Goal: Task Accomplishment & Management: Manage account settings

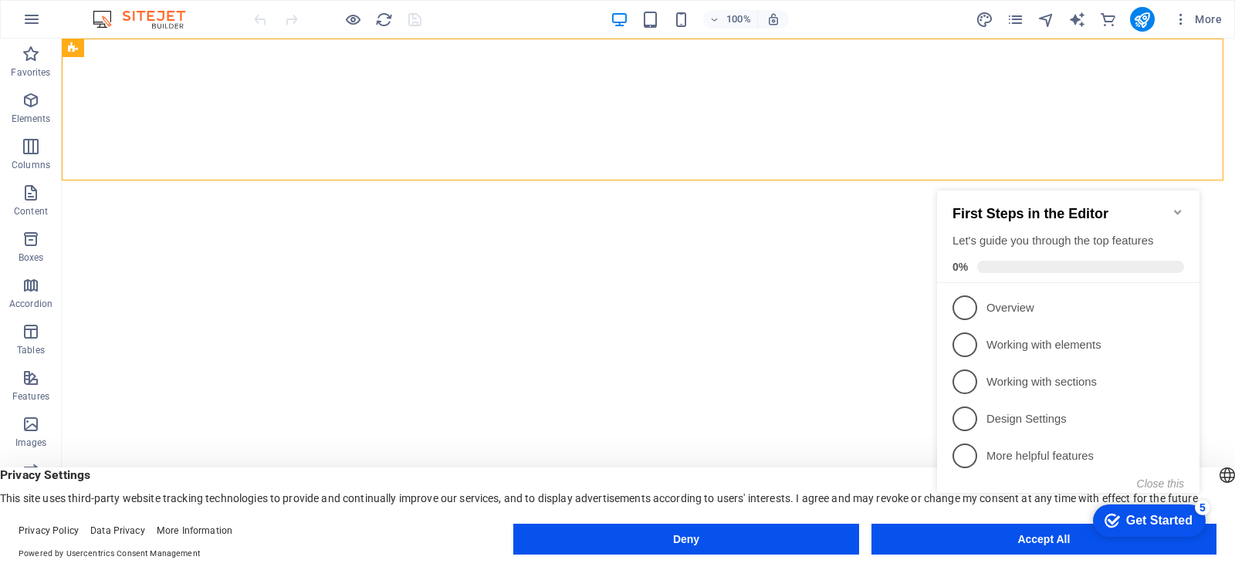
click at [1176, 206] on icon "Minimize checklist" at bounding box center [1177, 212] width 12 height 12
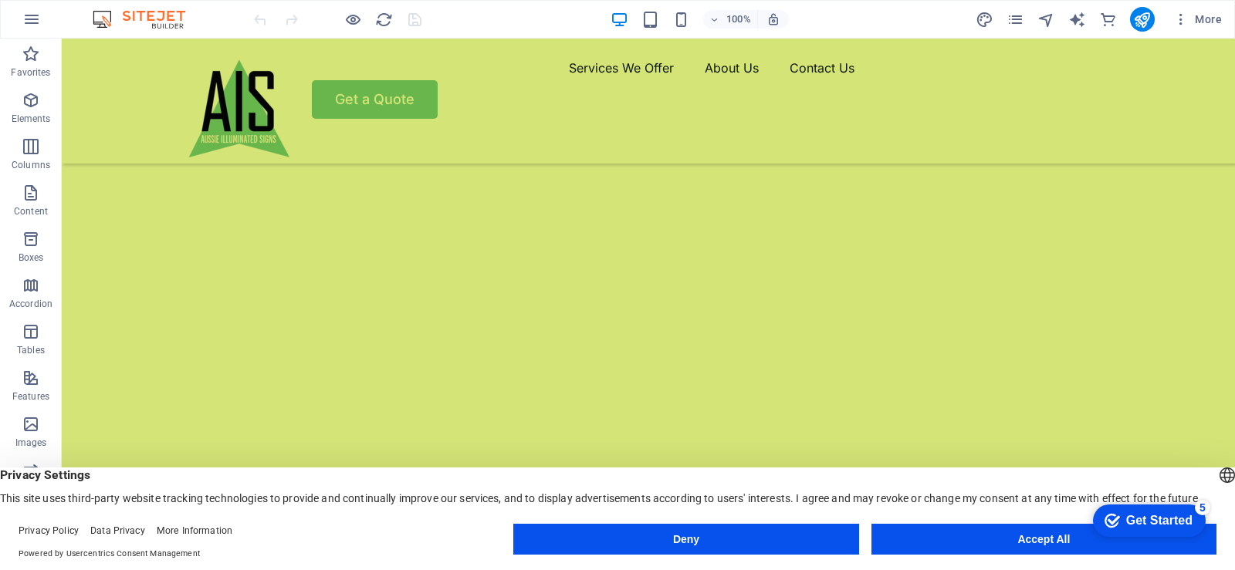
scroll to position [231, 0]
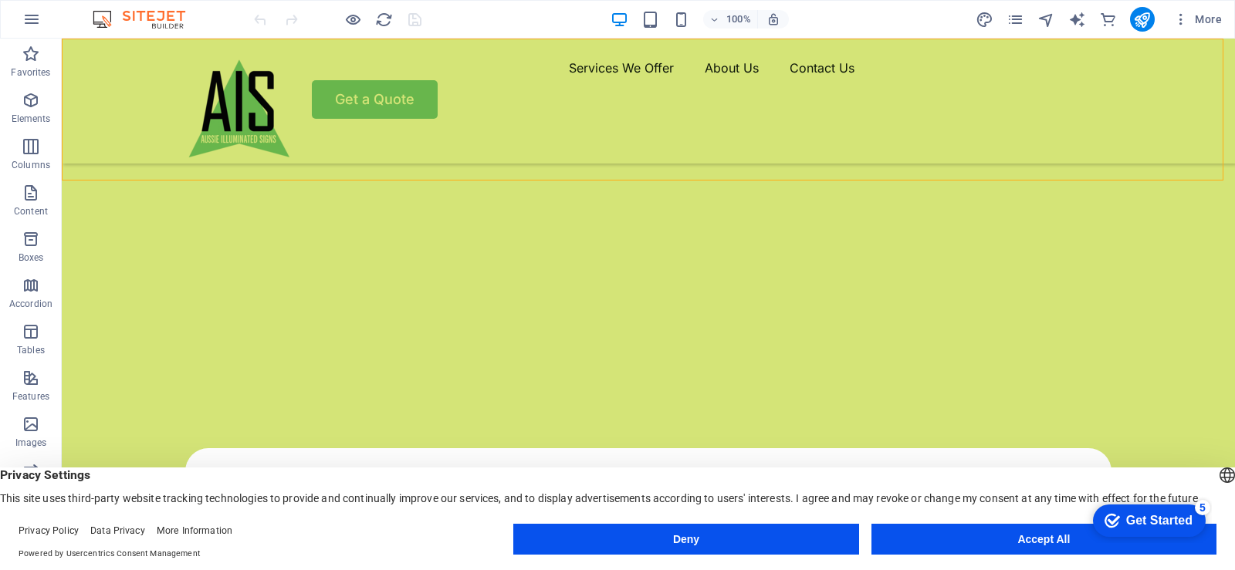
click at [1087, 536] on div "checkmark Get Started 5 First Steps in the Editor Let's guide you through the t…" at bounding box center [1145, 520] width 131 height 46
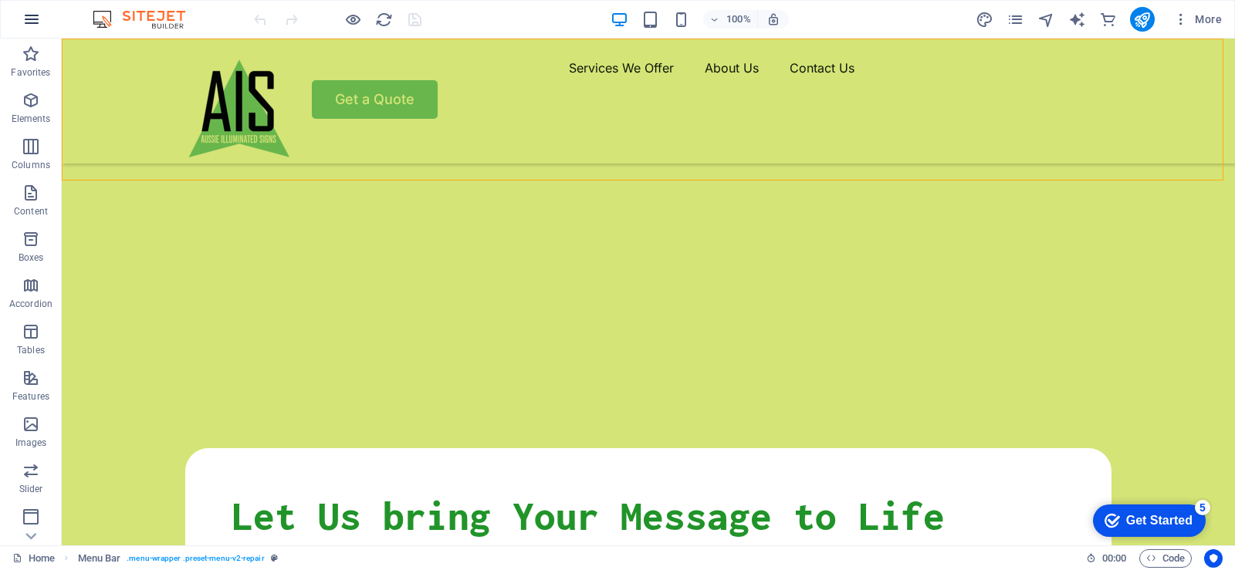
click at [35, 22] on icon "button" at bounding box center [31, 19] width 19 height 19
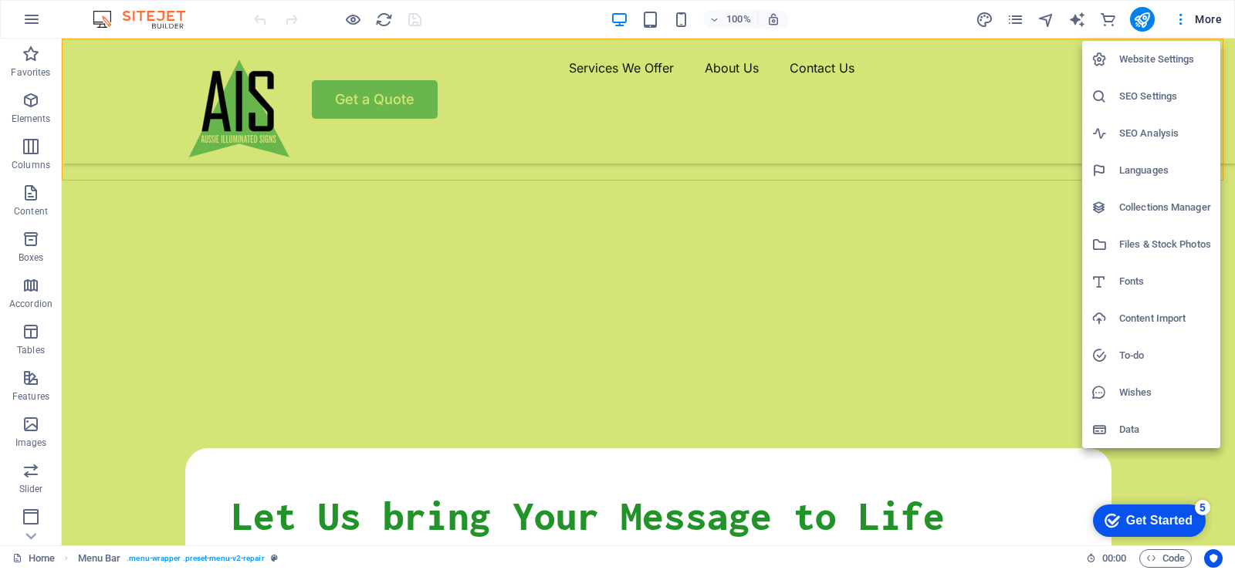
click at [1152, 97] on h6 "SEO Settings" at bounding box center [1165, 96] width 92 height 19
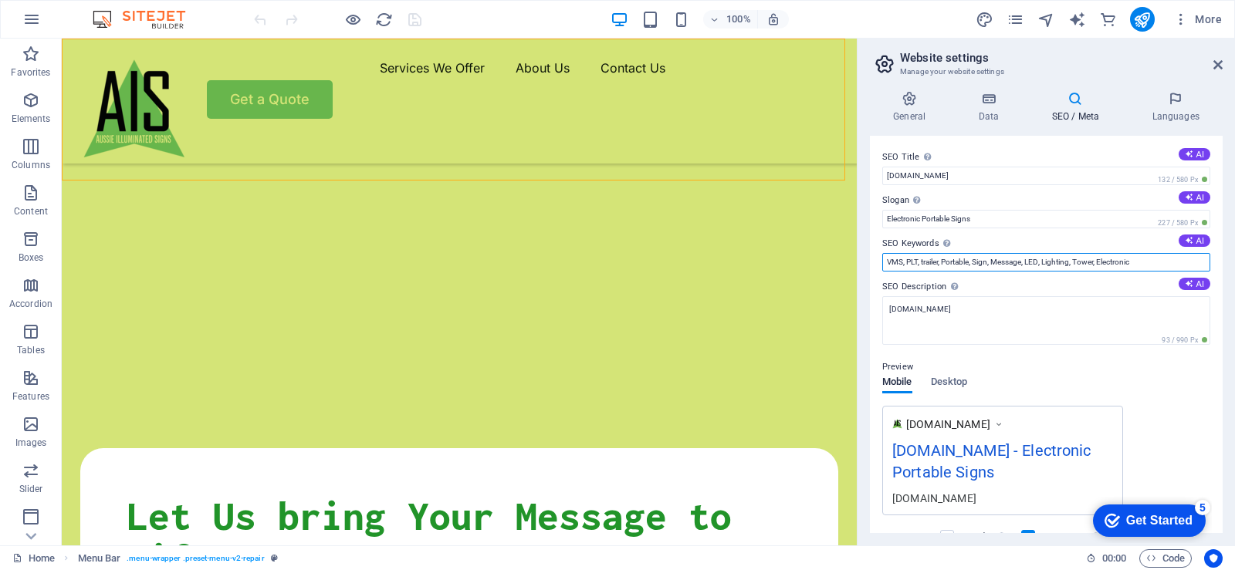
click at [1143, 260] on input "VMS, PLT, trailer, Portable, Sign, Message, LED, Lighting, Tower, Electronic" at bounding box center [1046, 262] width 328 height 19
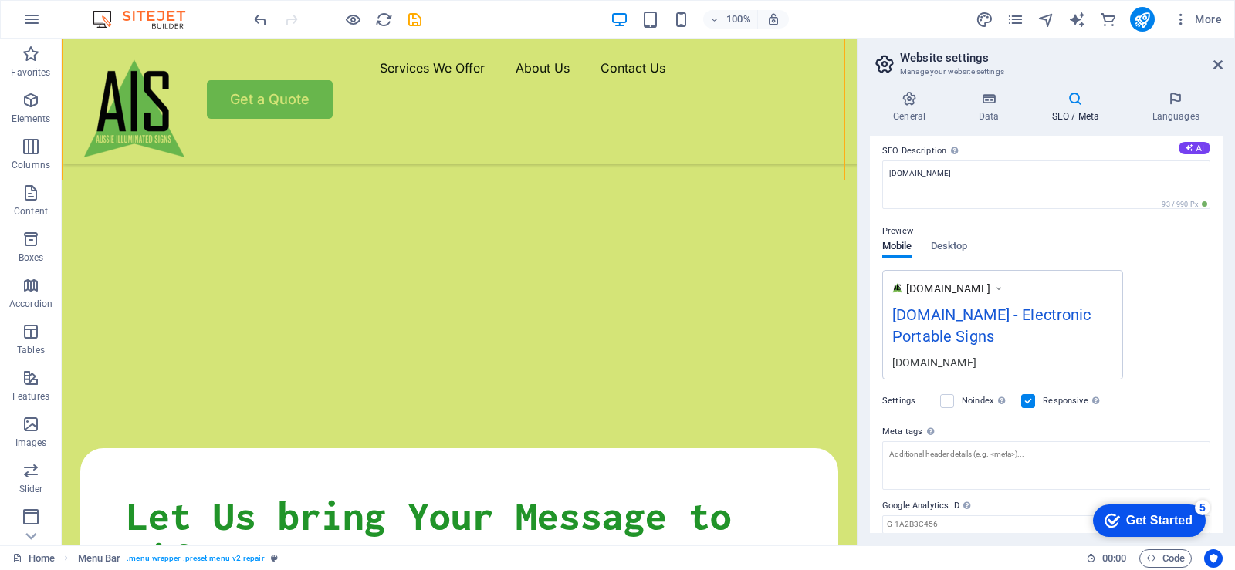
scroll to position [115, 0]
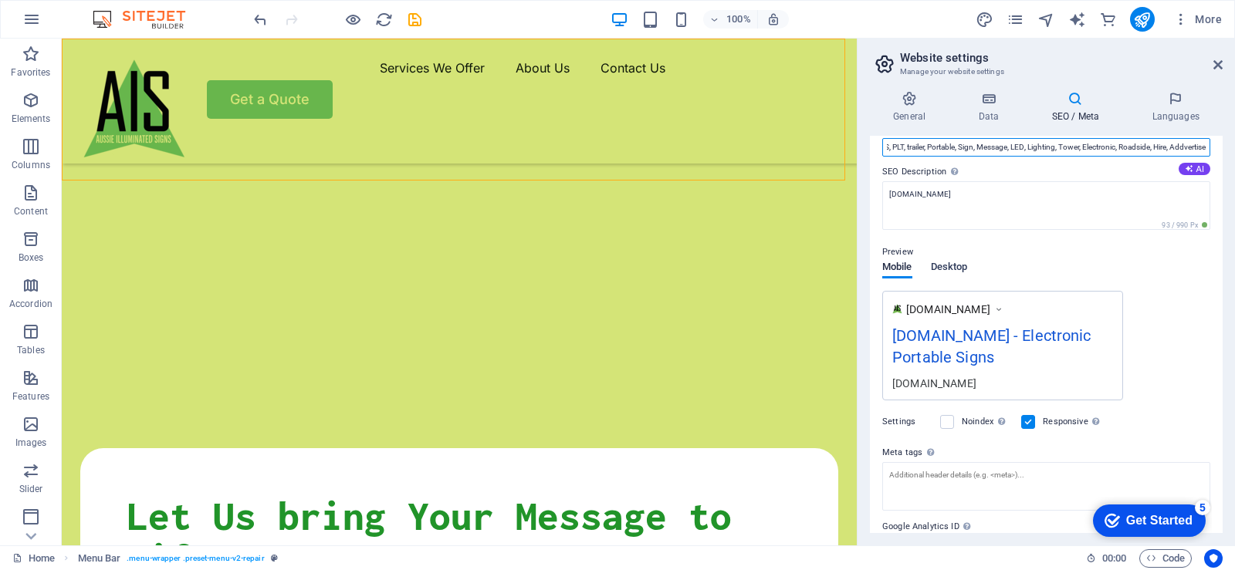
type input "VMS, PLT, trailer, Portable, Sign, Message, LED, Lighting, Tower, Electronic, R…"
click at [954, 267] on span "Desktop" at bounding box center [949, 269] width 37 height 22
